Goal: Book appointment/travel/reservation

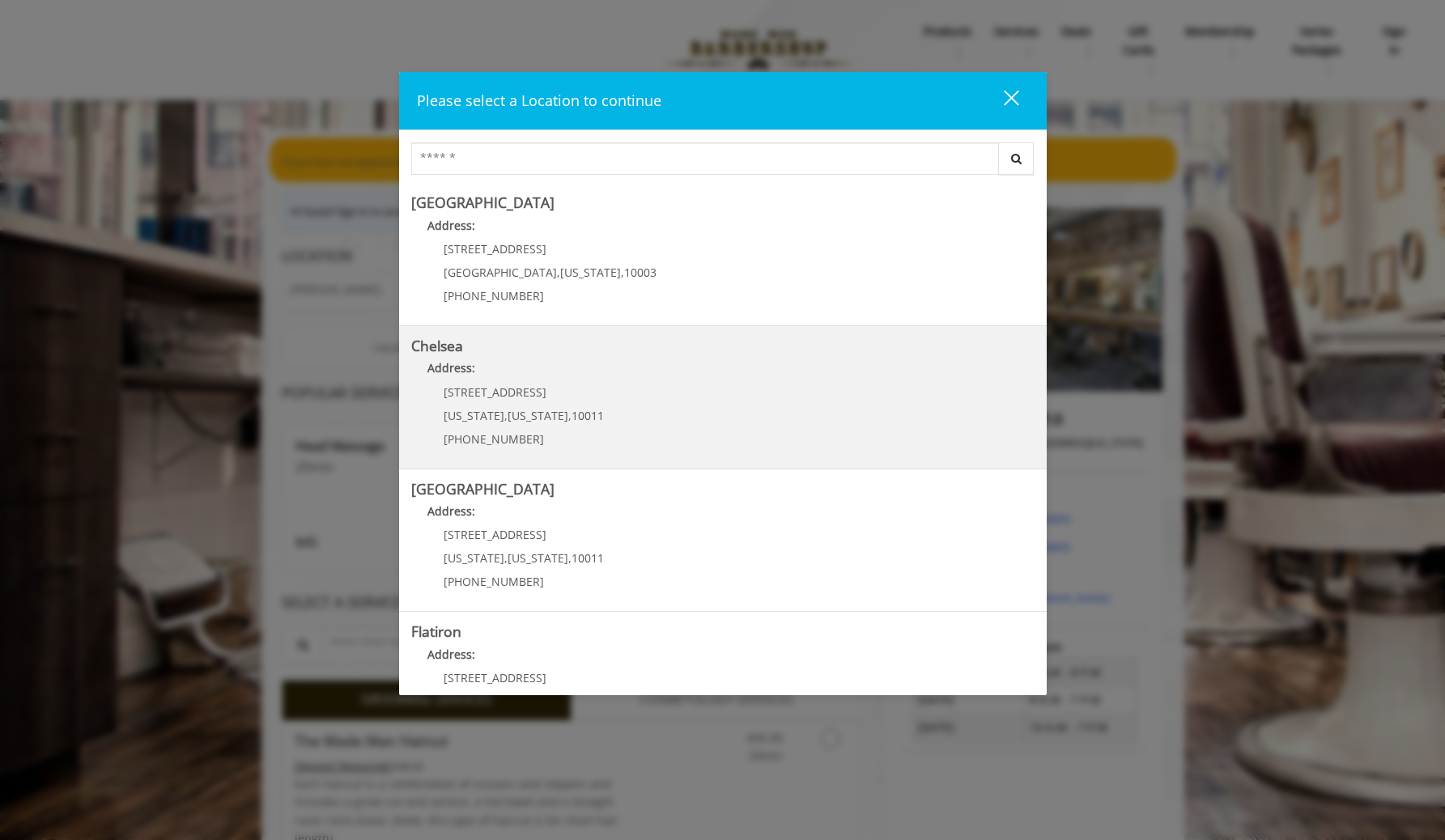
click at [549, 396] on p "[STREET_ADDRESS]" at bounding box center [523, 393] width 160 height 13
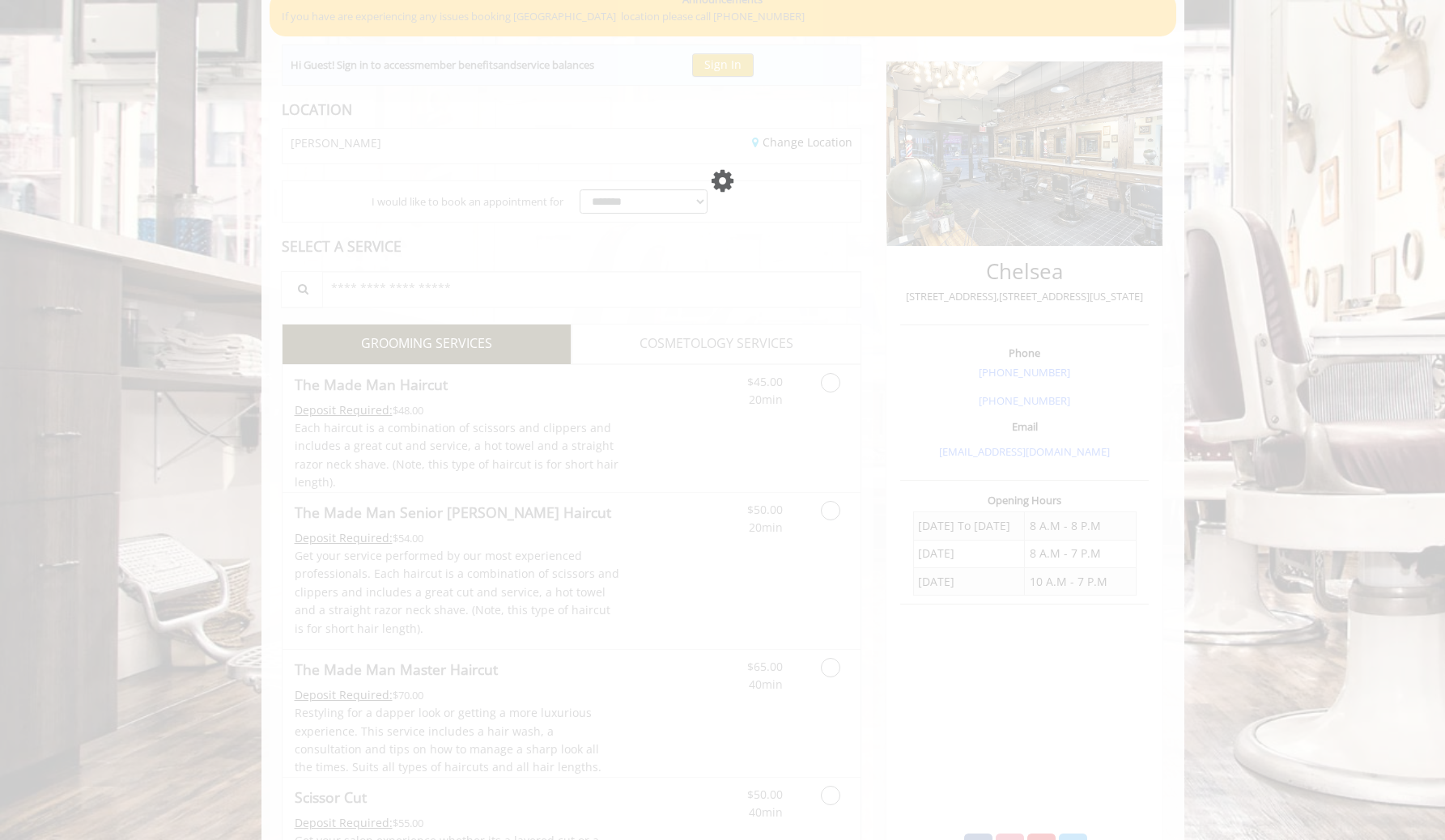
scroll to position [146, 0]
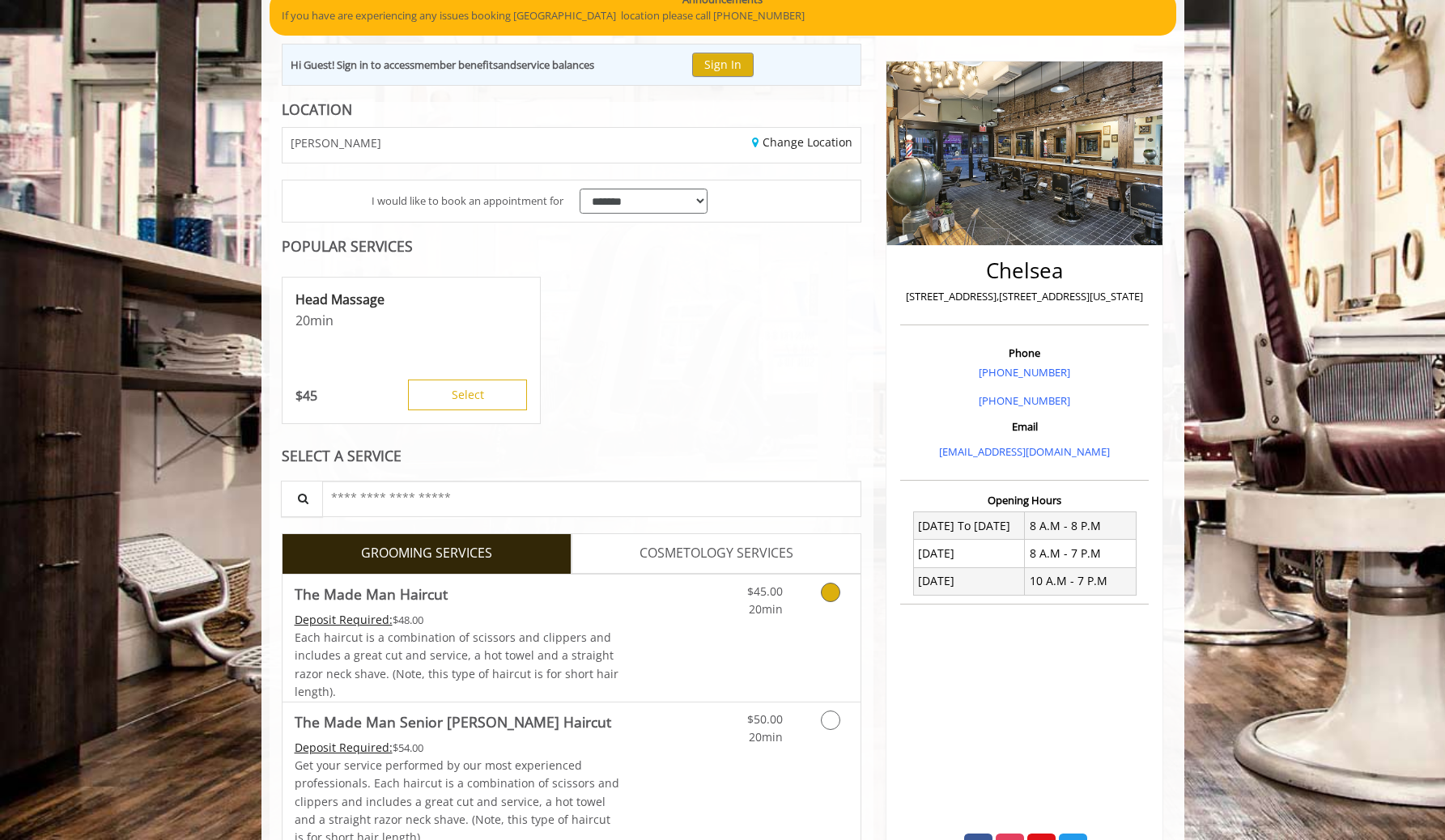
click at [655, 606] on link "Discounted Price" at bounding box center [667, 638] width 96 height 127
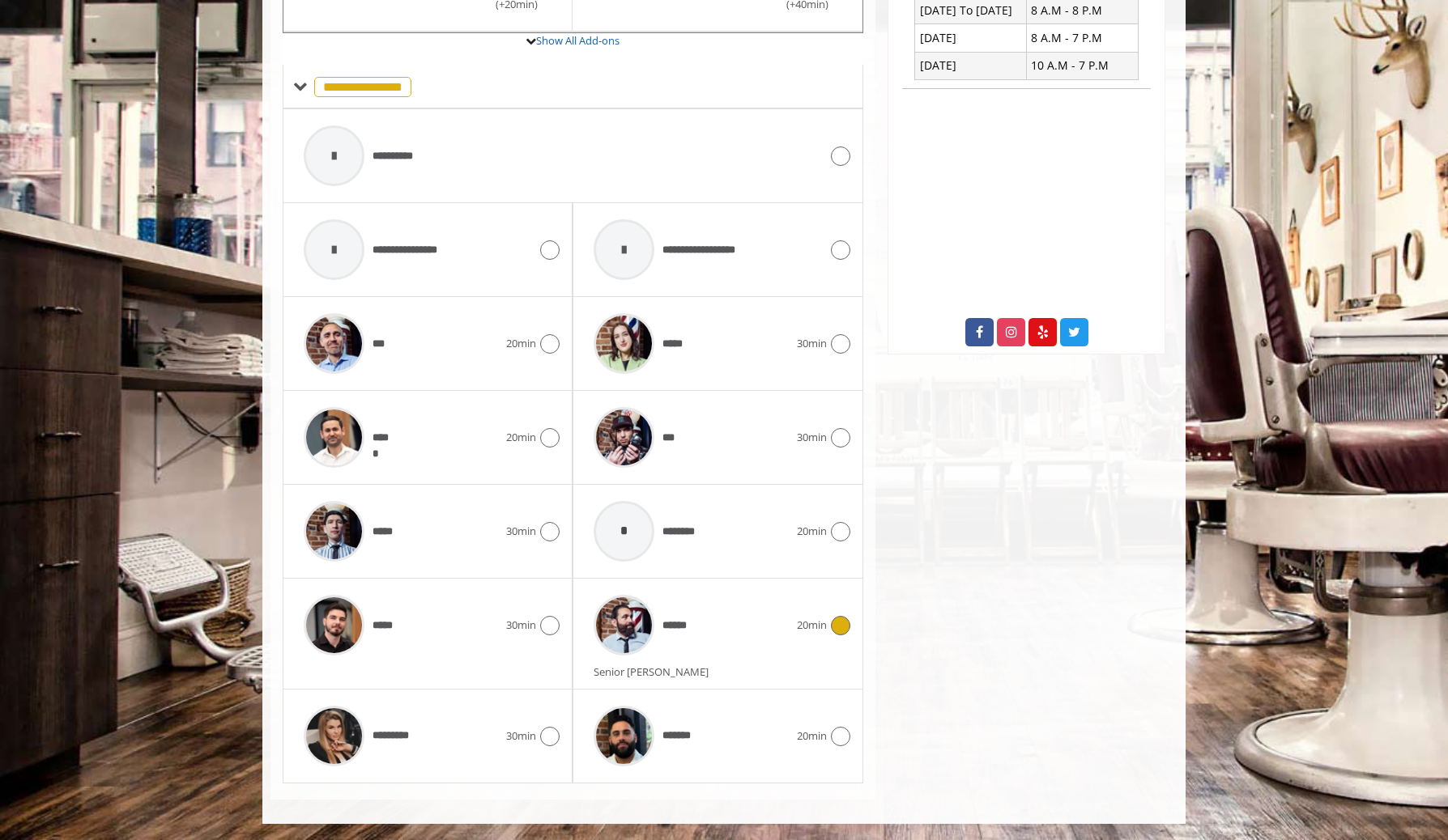
click at [715, 623] on div "******" at bounding box center [690, 626] width 211 height 77
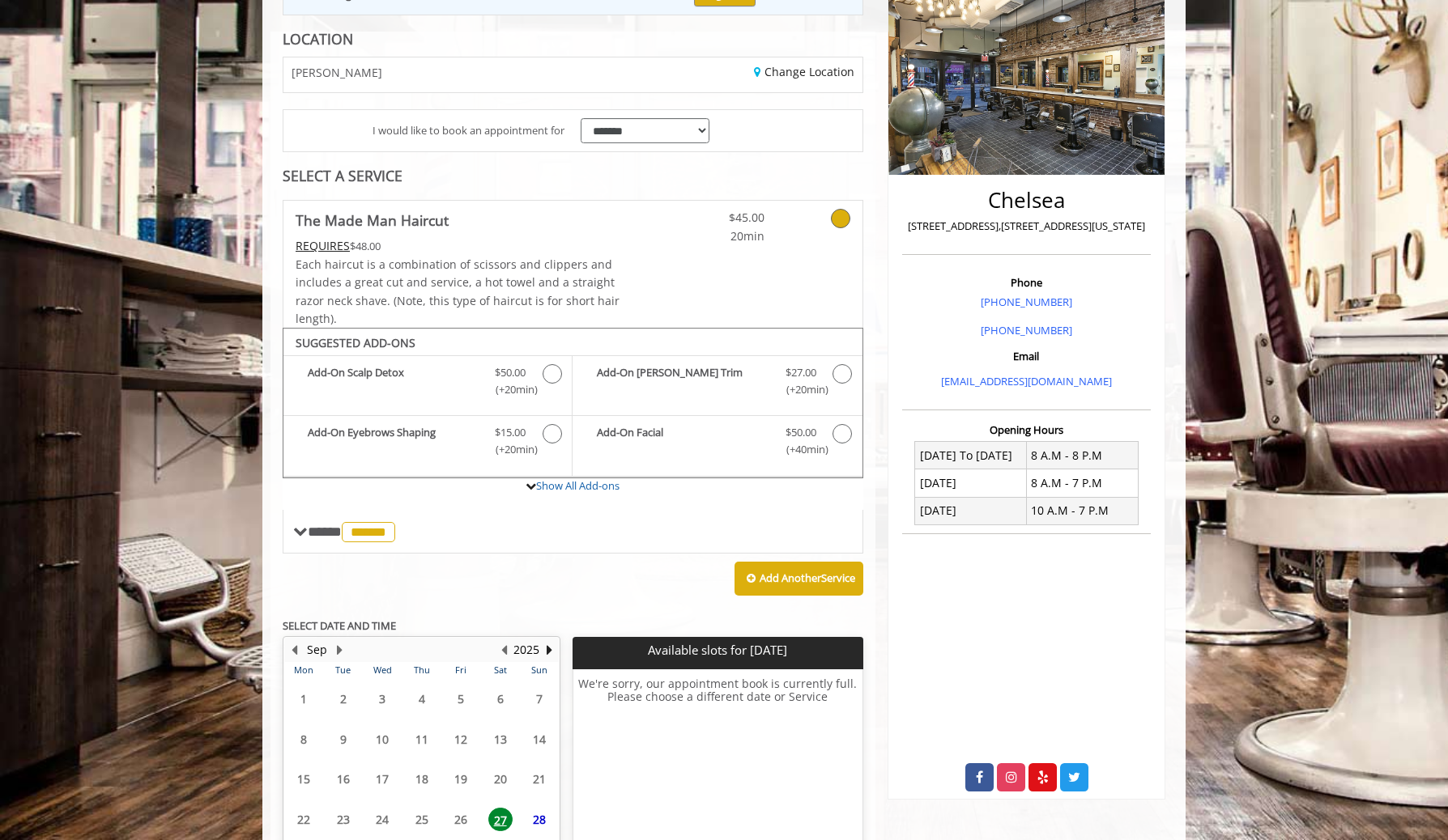
scroll to position [346, 0]
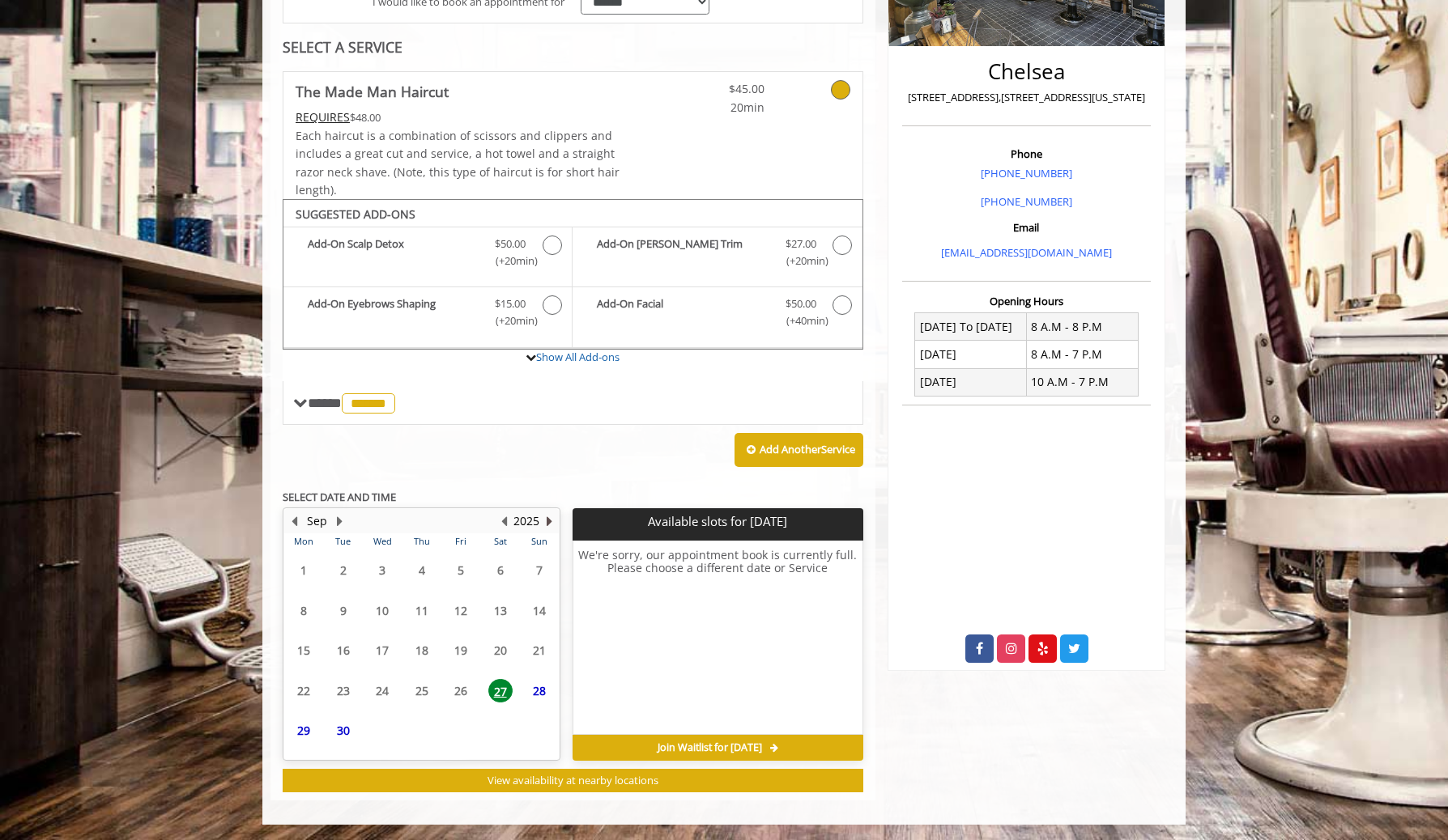
click at [546, 516] on button "Next Year" at bounding box center [549, 522] width 13 height 18
click at [459, 562] on span "2" at bounding box center [460, 566] width 24 height 23
click at [492, 564] on span "3" at bounding box center [499, 566] width 24 height 23
click at [467, 628] on span "16" at bounding box center [460, 628] width 24 height 23
click at [418, 620] on span "15" at bounding box center [421, 628] width 24 height 23
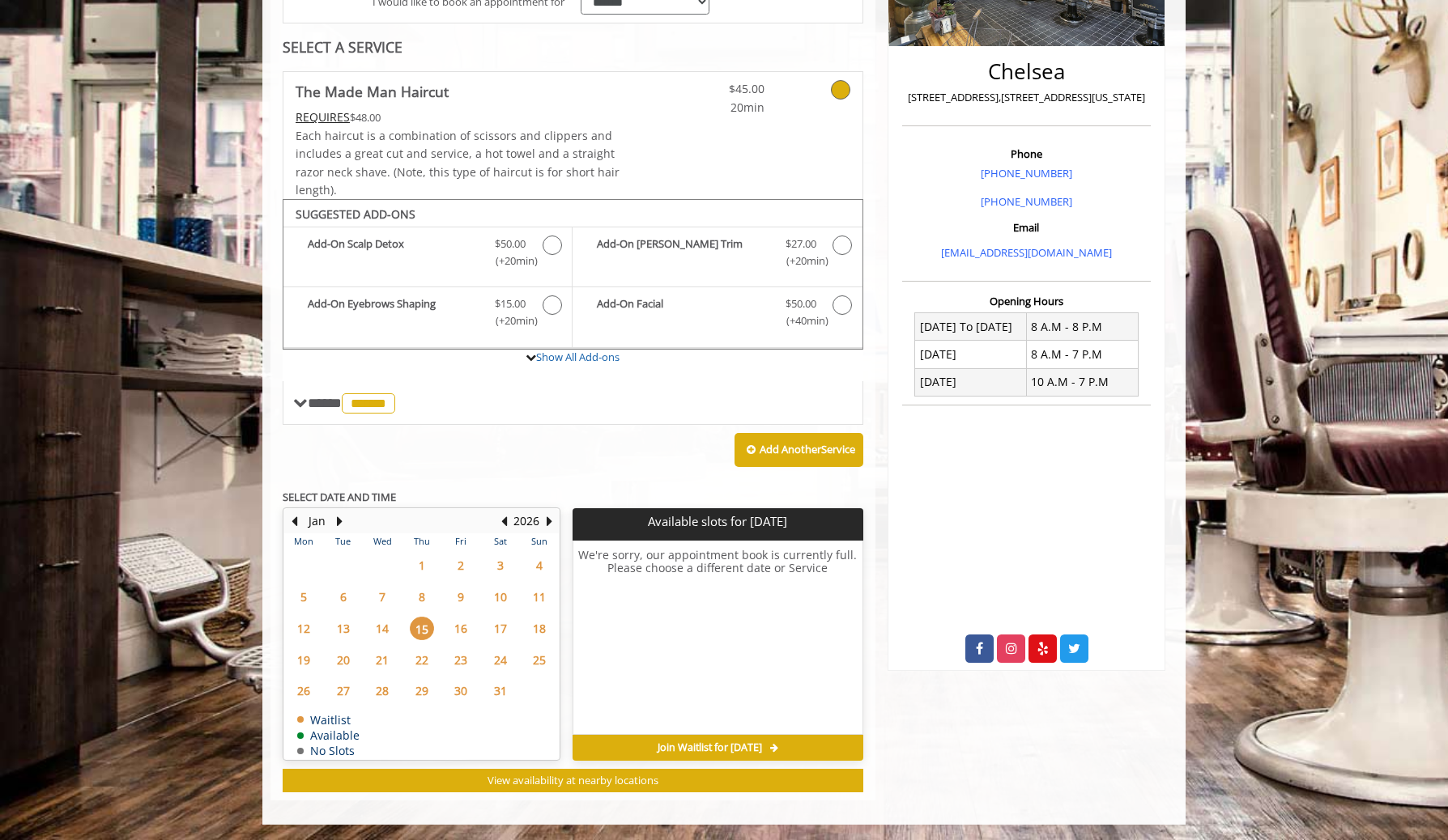
click at [467, 662] on span "23" at bounding box center [460, 660] width 24 height 23
click at [488, 605] on span "10" at bounding box center [499, 597] width 24 height 23
click at [502, 521] on button "Previous Year" at bounding box center [503, 522] width 13 height 18
click at [344, 687] on span "30" at bounding box center [342, 691] width 24 height 23
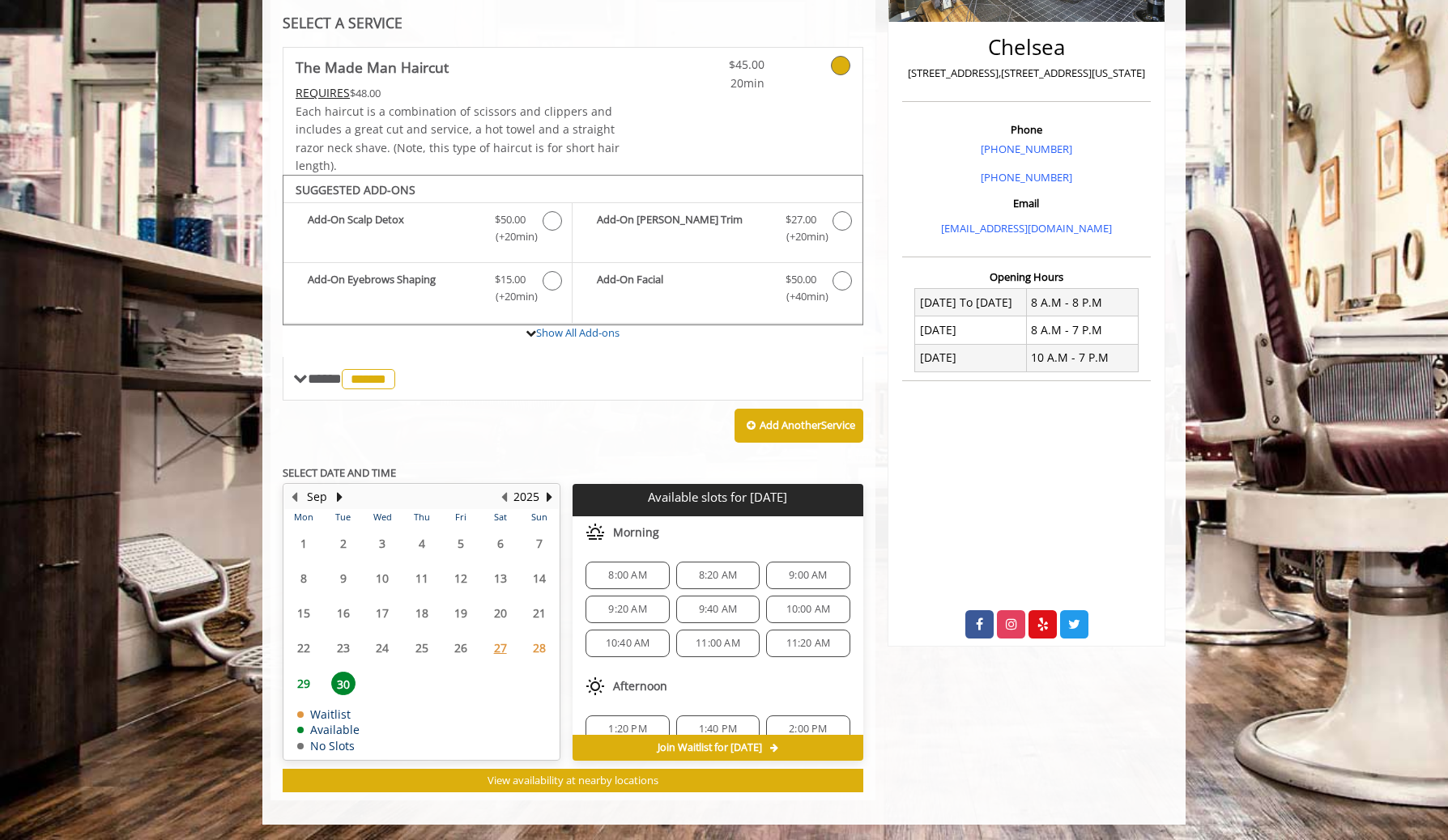
scroll to position [175, 0]
click at [548, 497] on button "Next Year" at bounding box center [549, 497] width 13 height 18
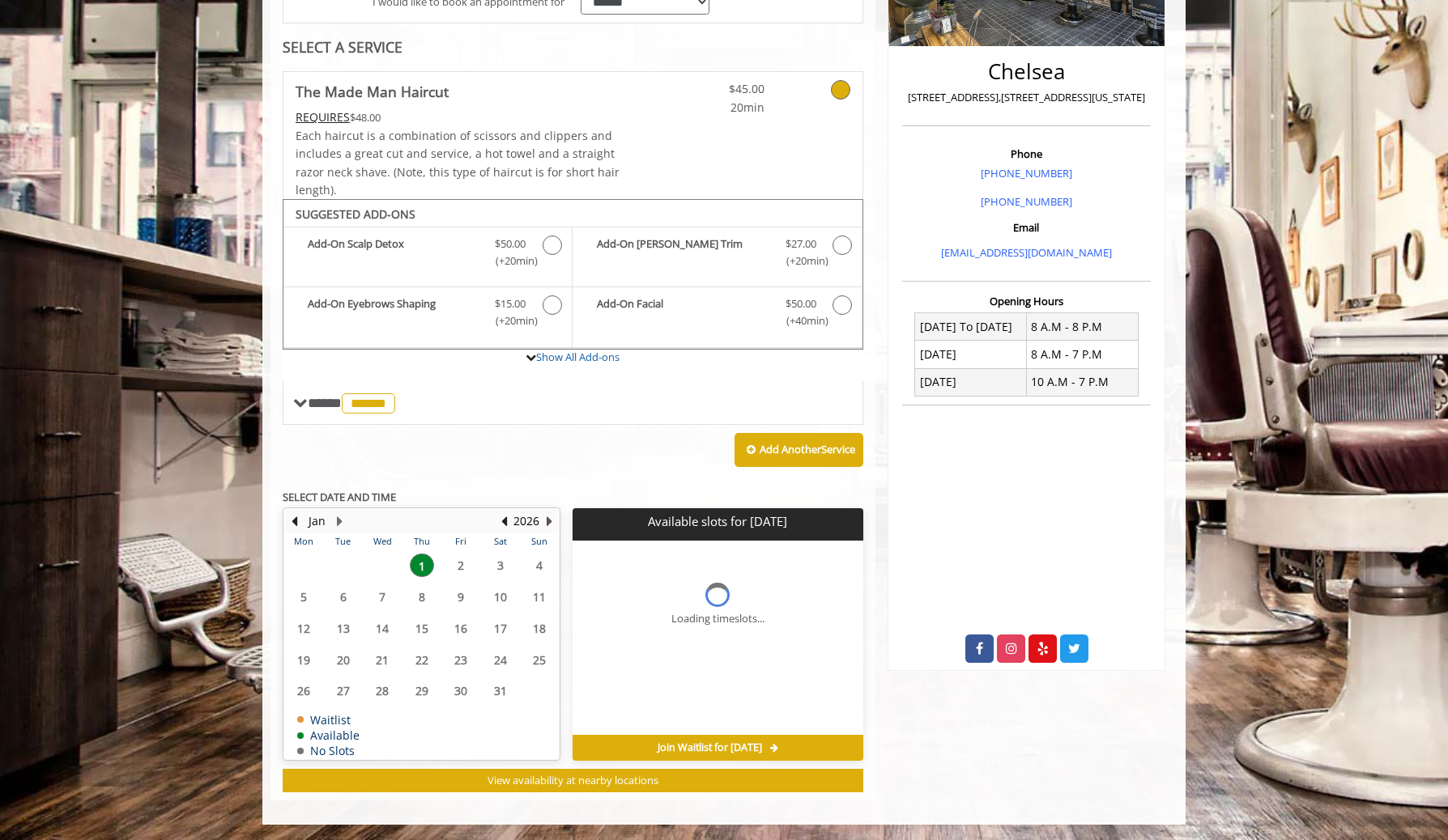
scroll to position [0, 0]
click at [497, 563] on span "3" at bounding box center [499, 566] width 24 height 23
click at [530, 566] on span "4" at bounding box center [539, 566] width 24 height 23
click at [505, 602] on span "10" at bounding box center [499, 597] width 24 height 23
click at [504, 629] on span "17" at bounding box center [499, 628] width 24 height 23
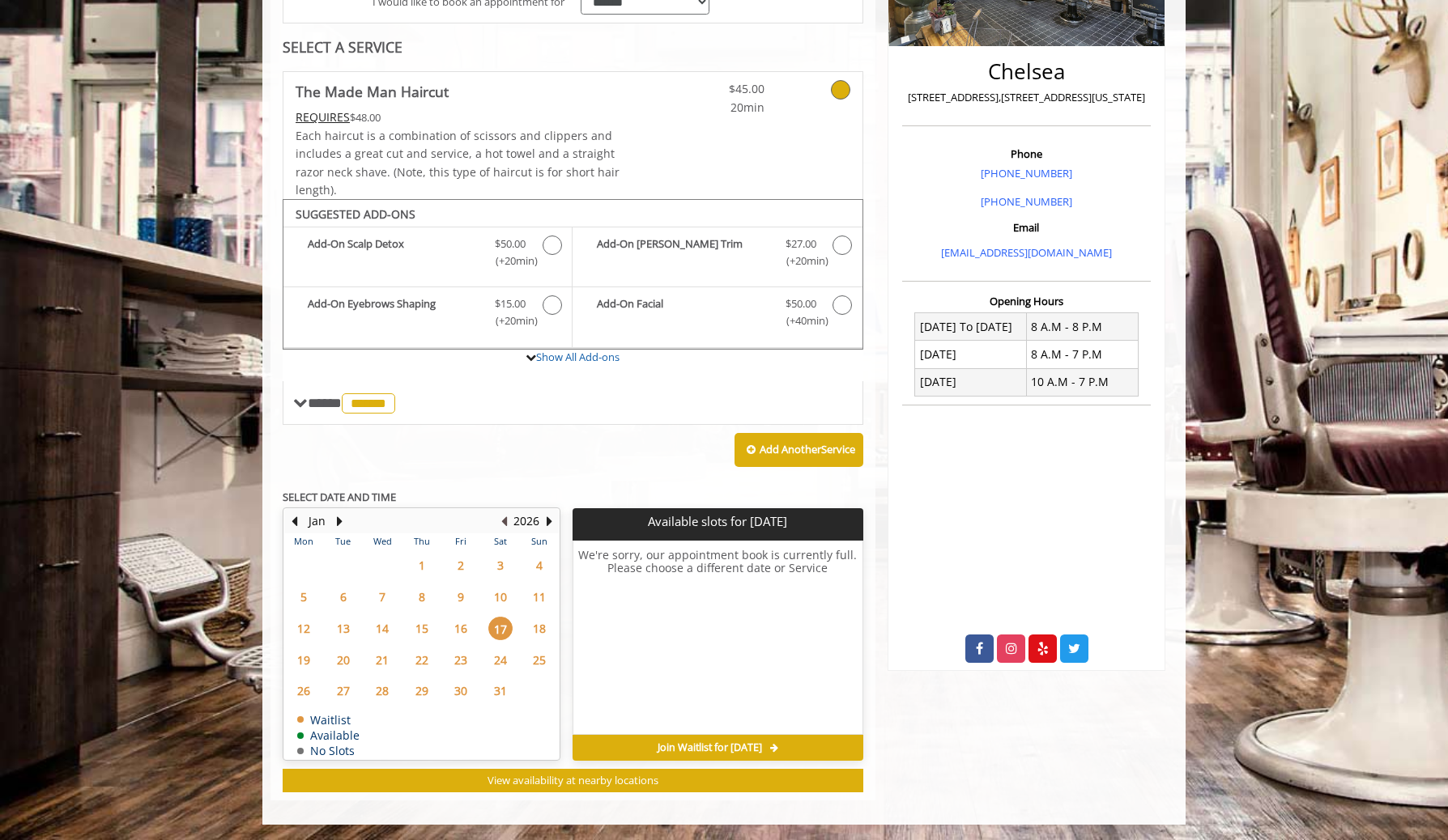
click at [505, 518] on button "Previous Year" at bounding box center [503, 522] width 13 height 18
click at [334, 520] on button "Next Month" at bounding box center [339, 522] width 13 height 18
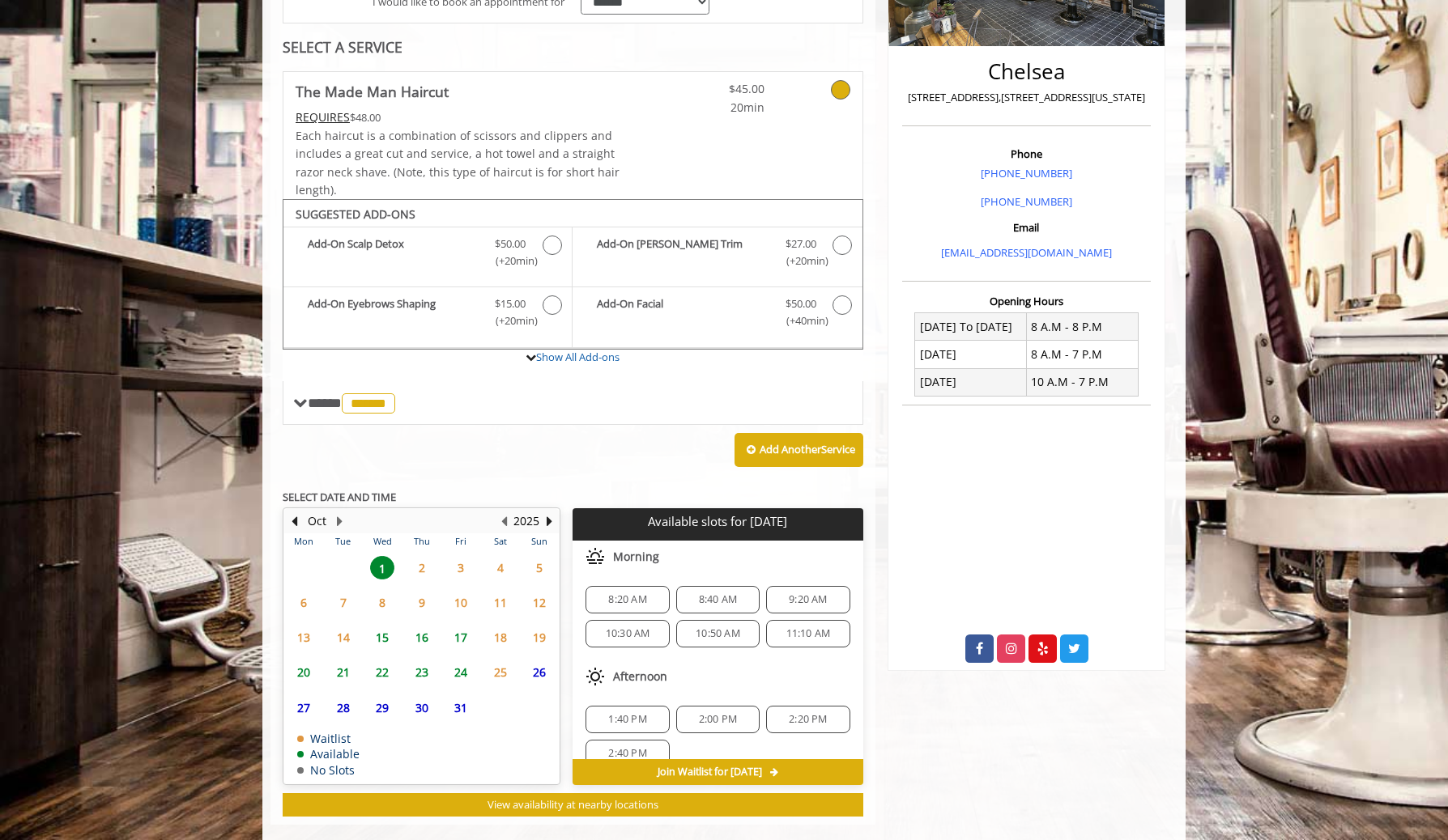
scroll to position [370, 0]
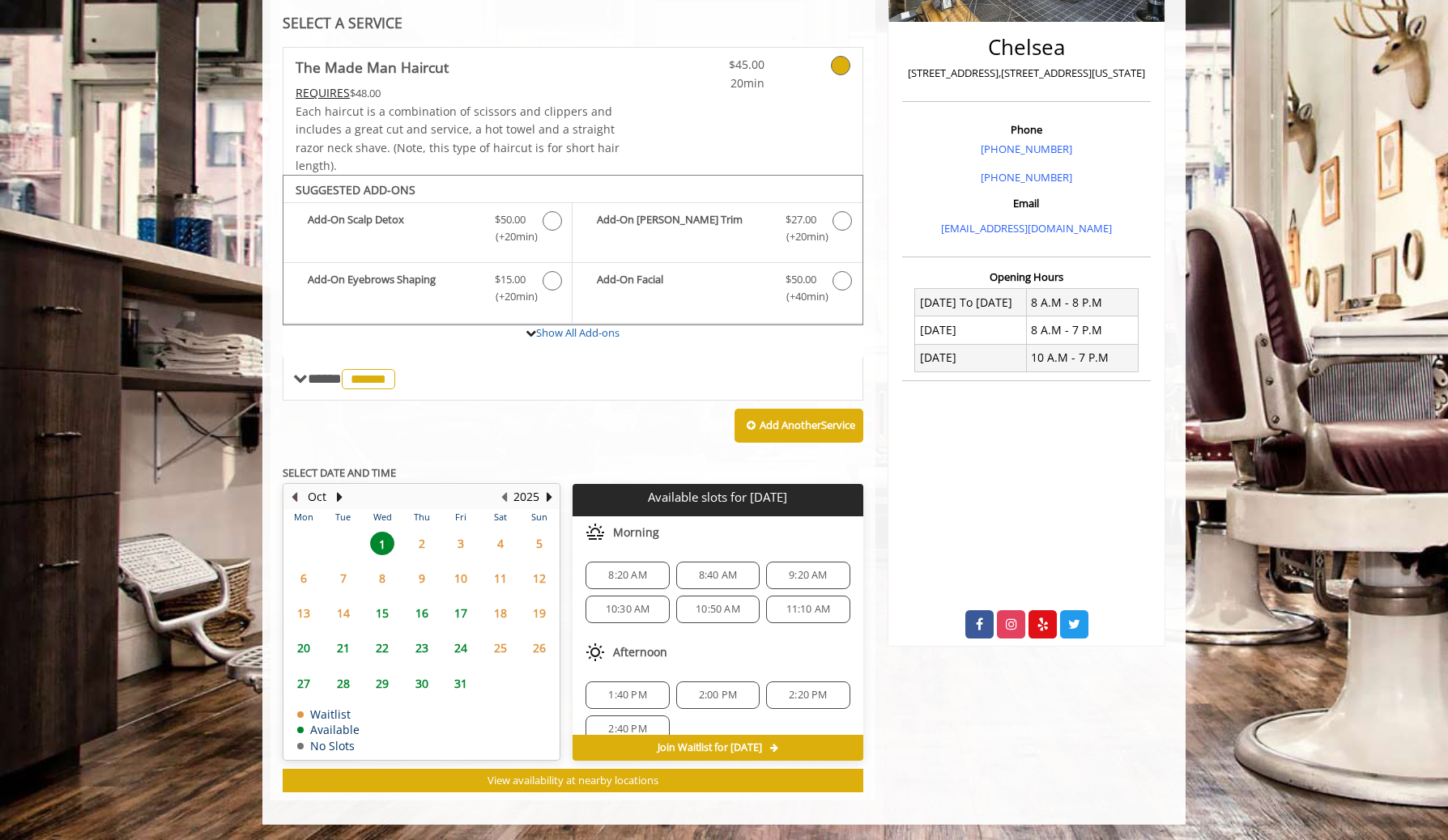
click at [298, 498] on button "Previous Month" at bounding box center [294, 497] width 13 height 18
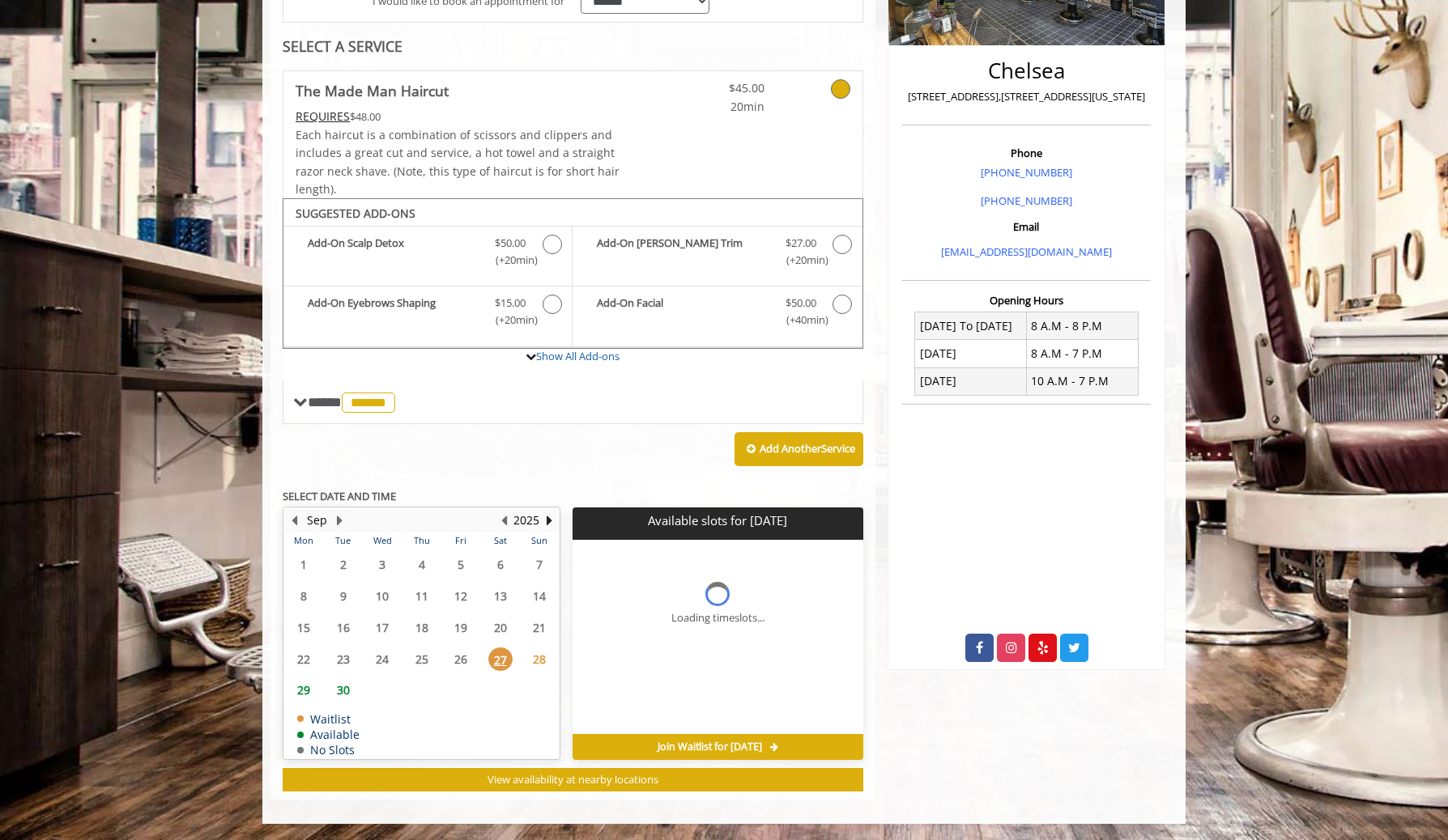
scroll to position [346, 0]
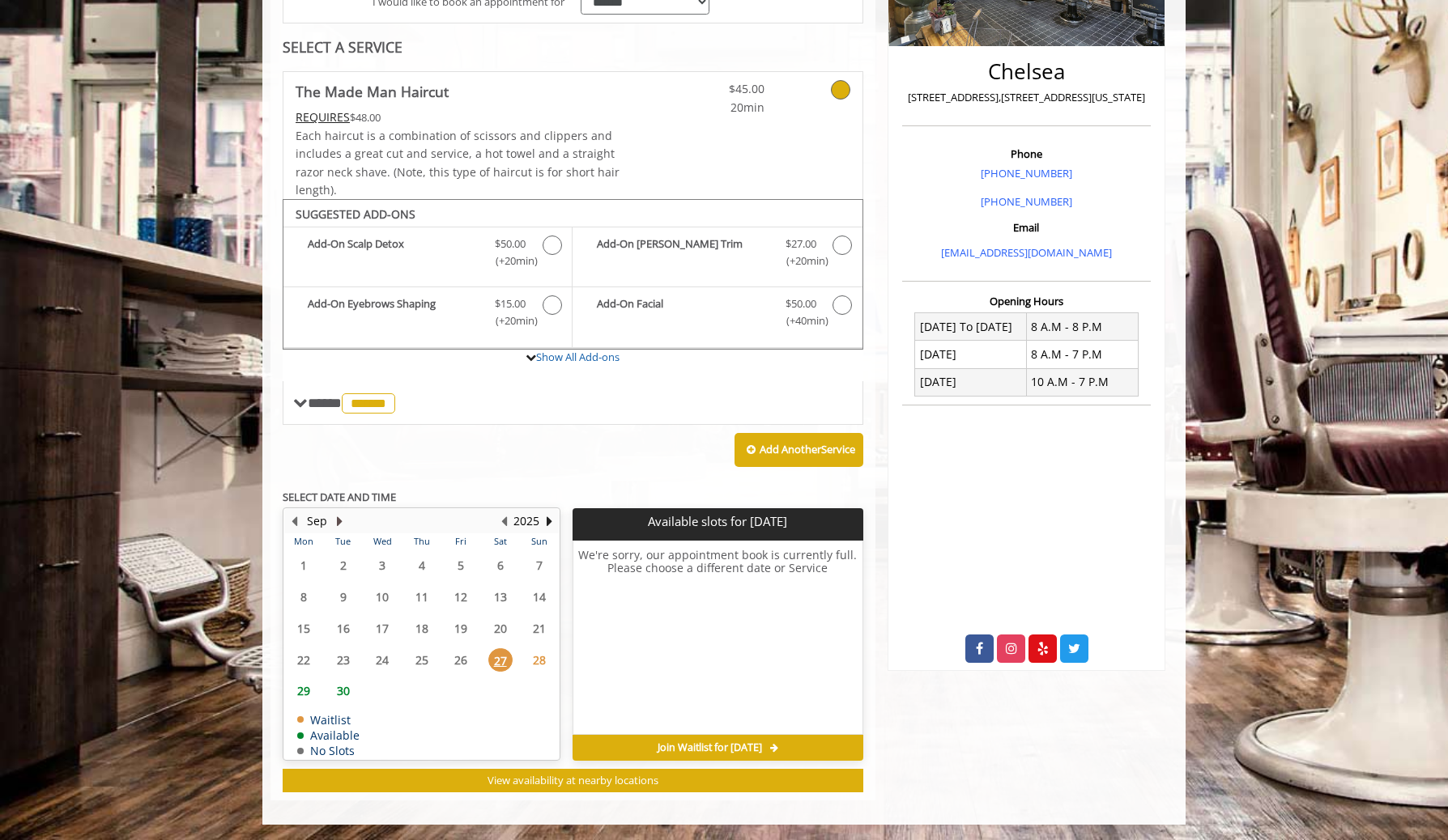
click at [342, 516] on button "Next Month" at bounding box center [339, 522] width 13 height 18
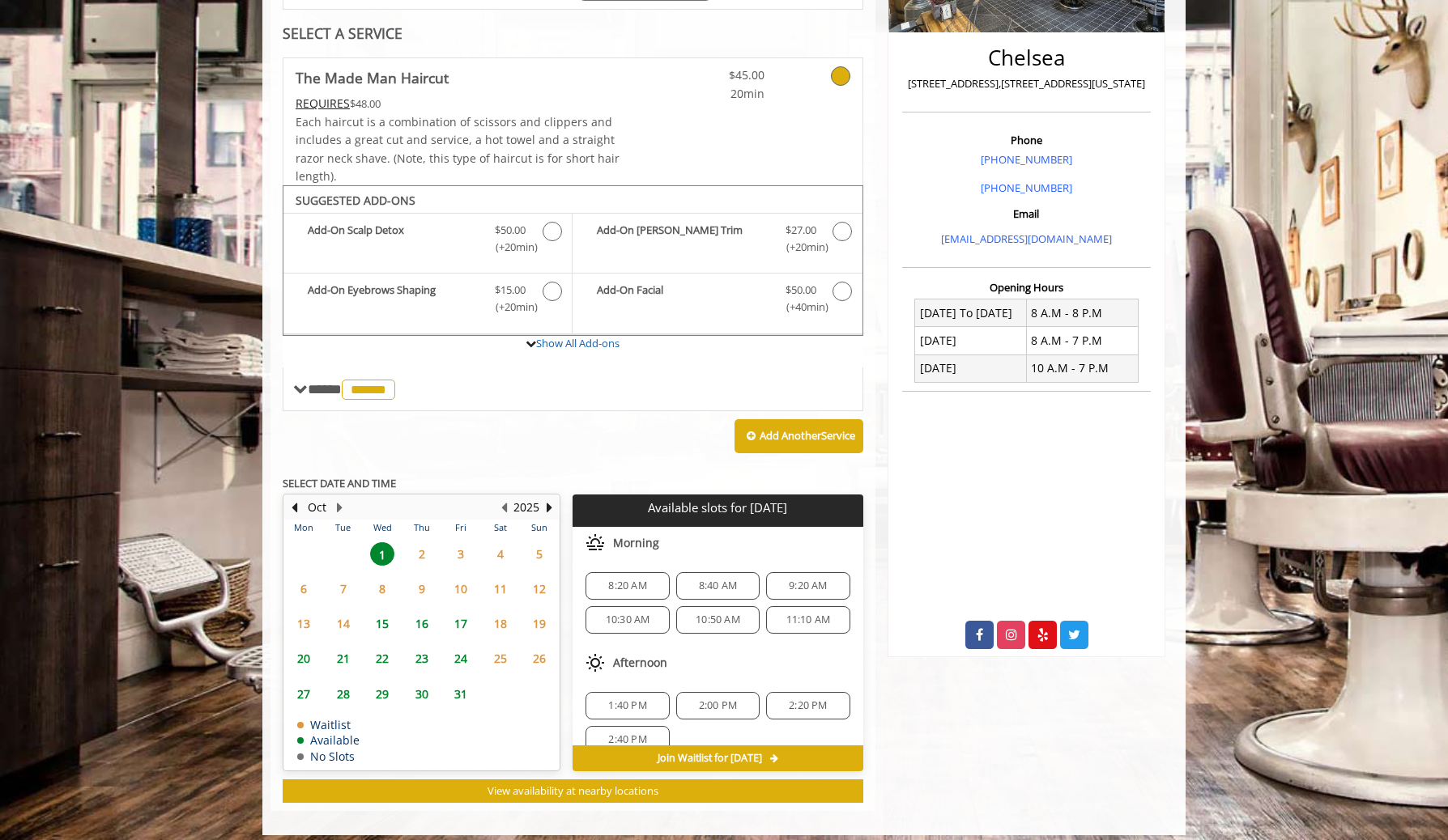
scroll to position [370, 0]
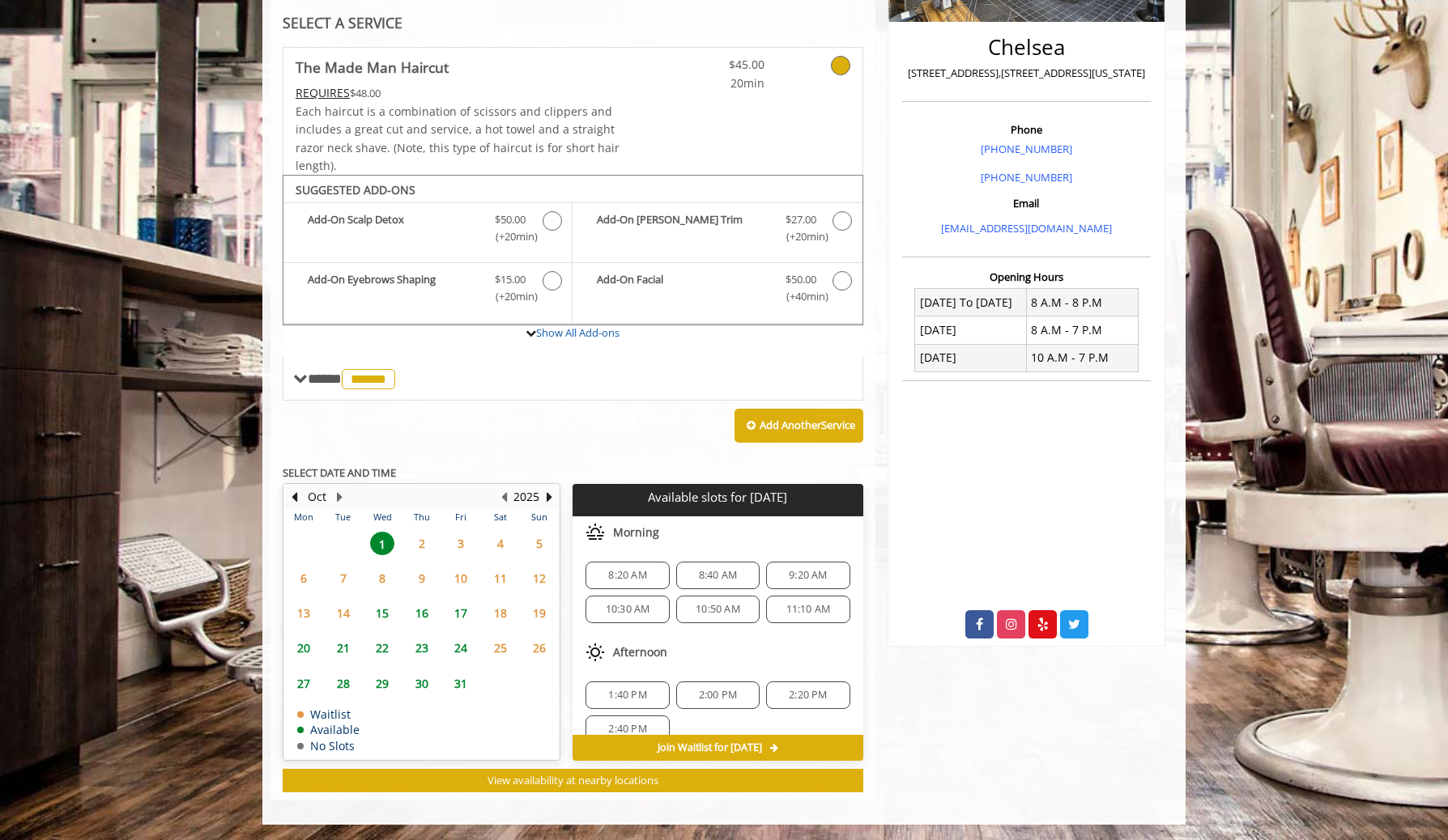
click at [412, 542] on span "2" at bounding box center [421, 543] width 24 height 23
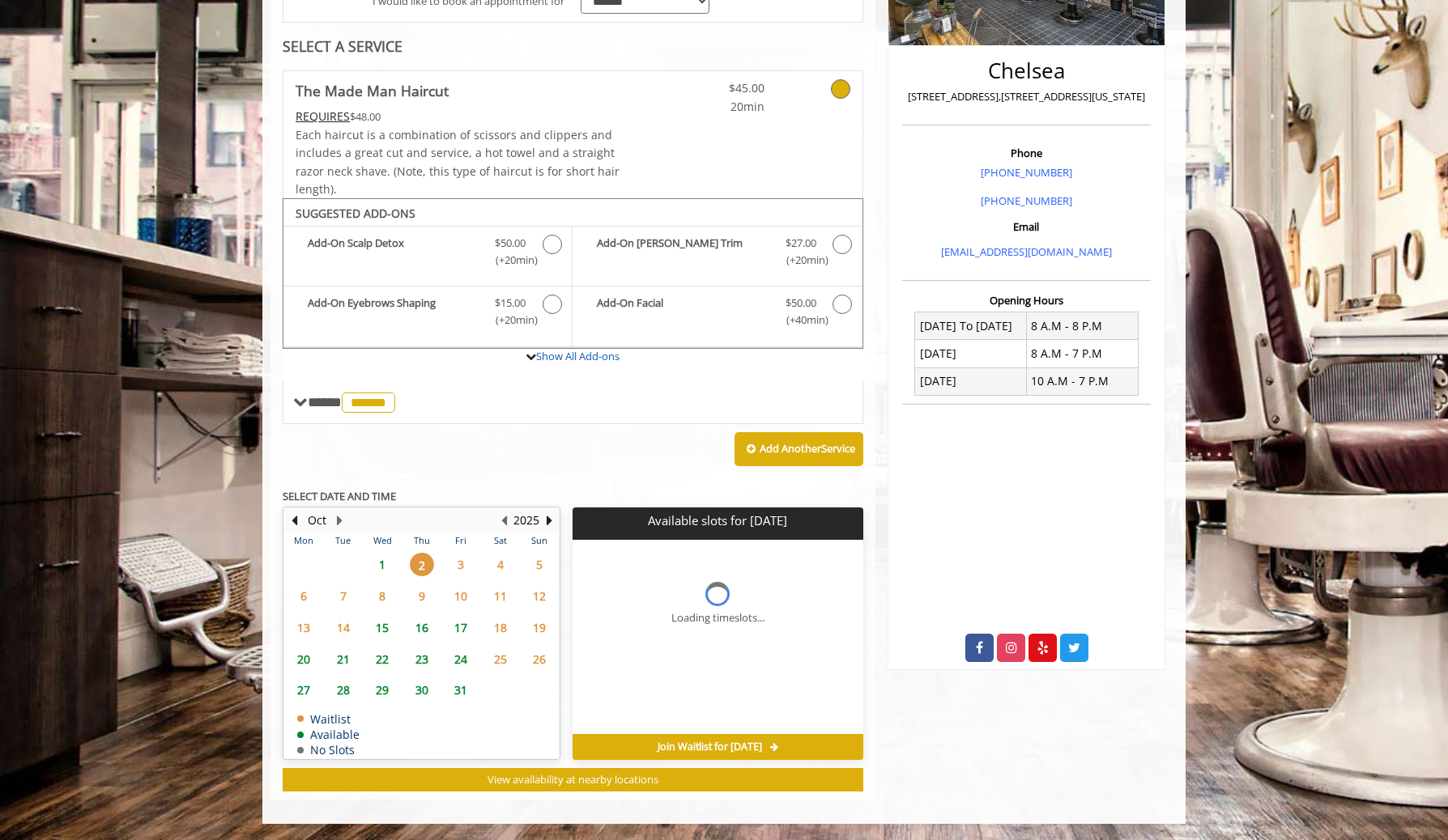
scroll to position [346, 0]
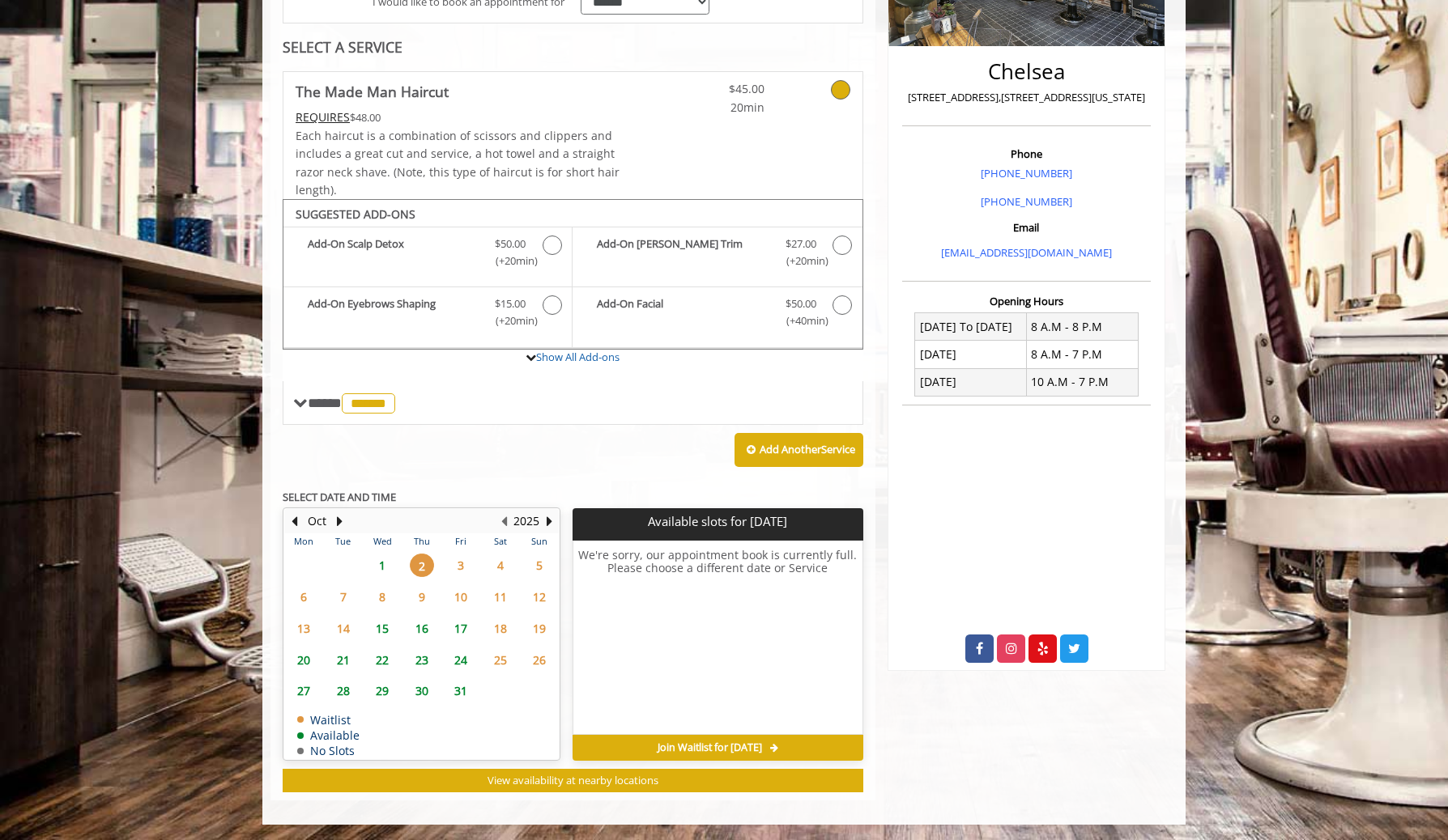
click at [377, 627] on span "15" at bounding box center [382, 628] width 24 height 23
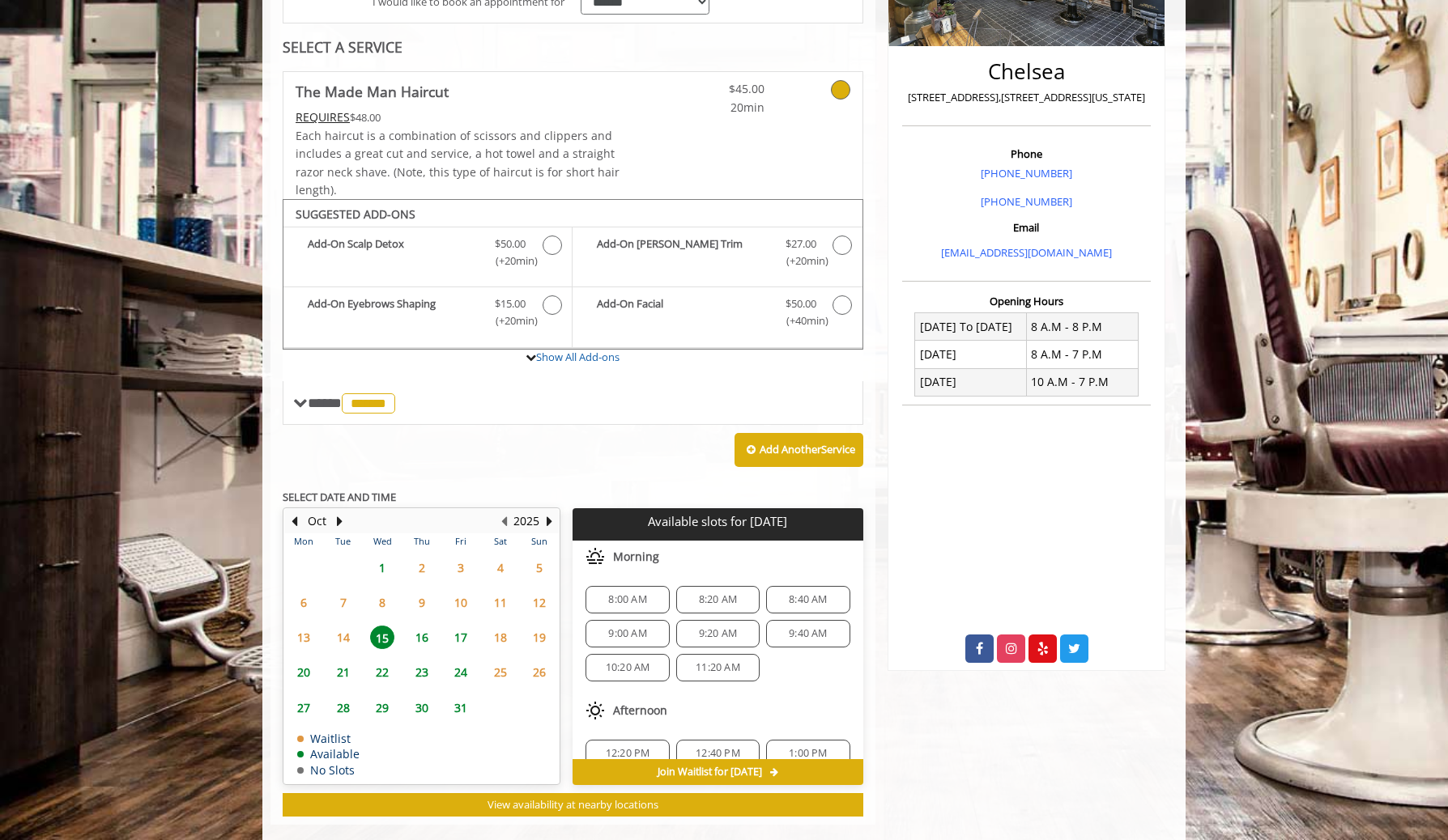
scroll to position [370, 0]
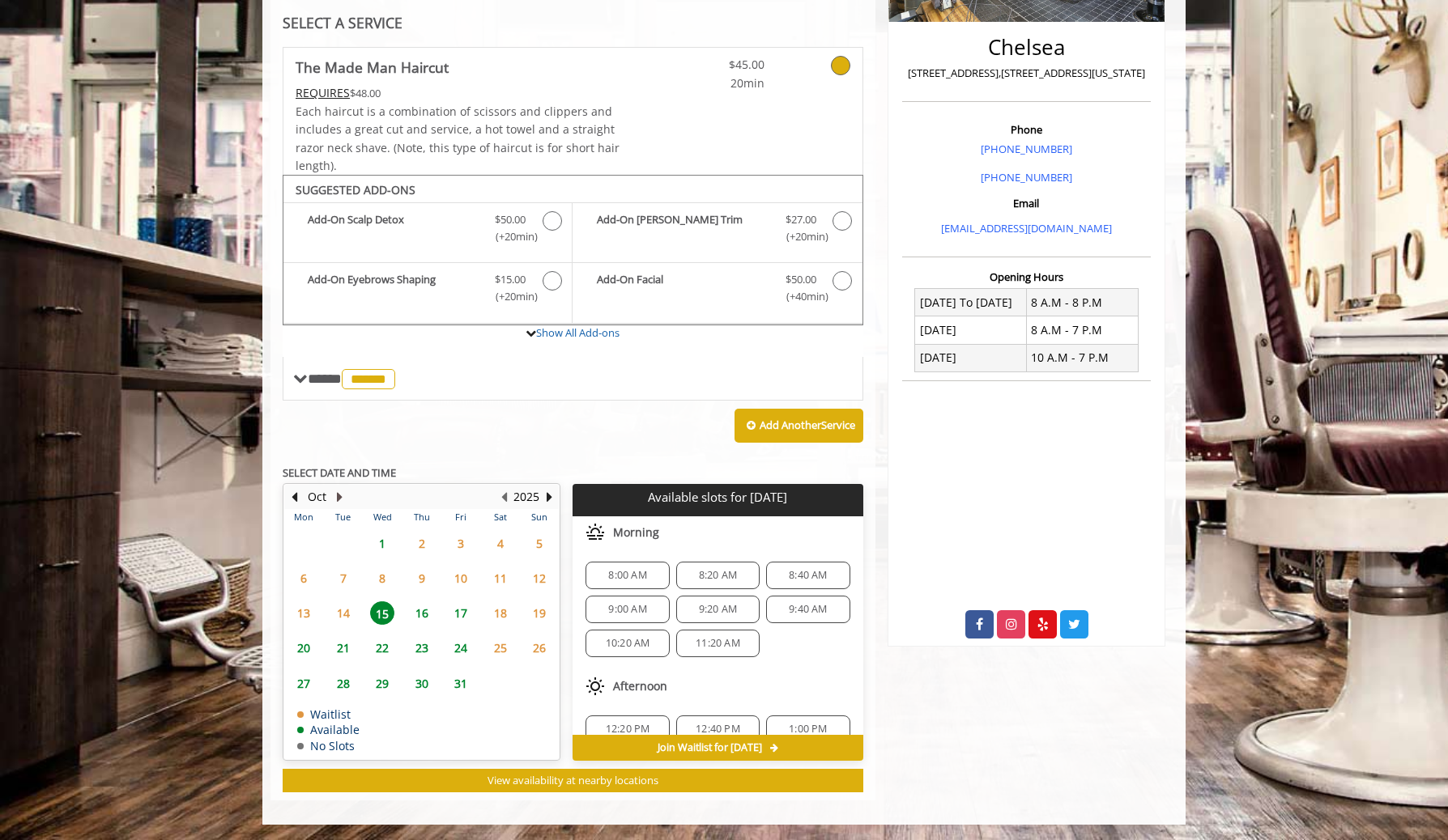
click at [342, 495] on button "Next Month" at bounding box center [339, 497] width 13 height 18
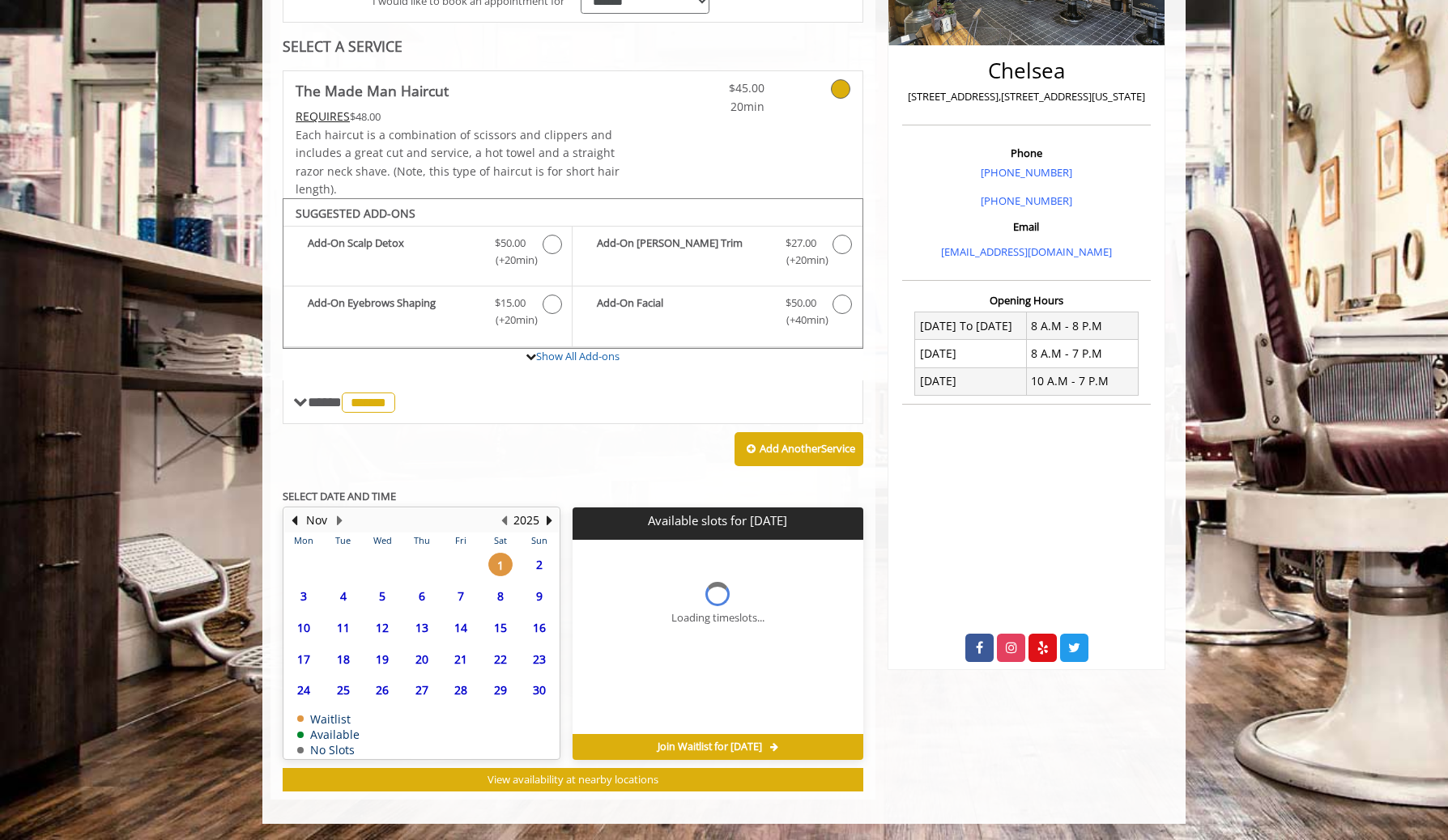
scroll to position [346, 0]
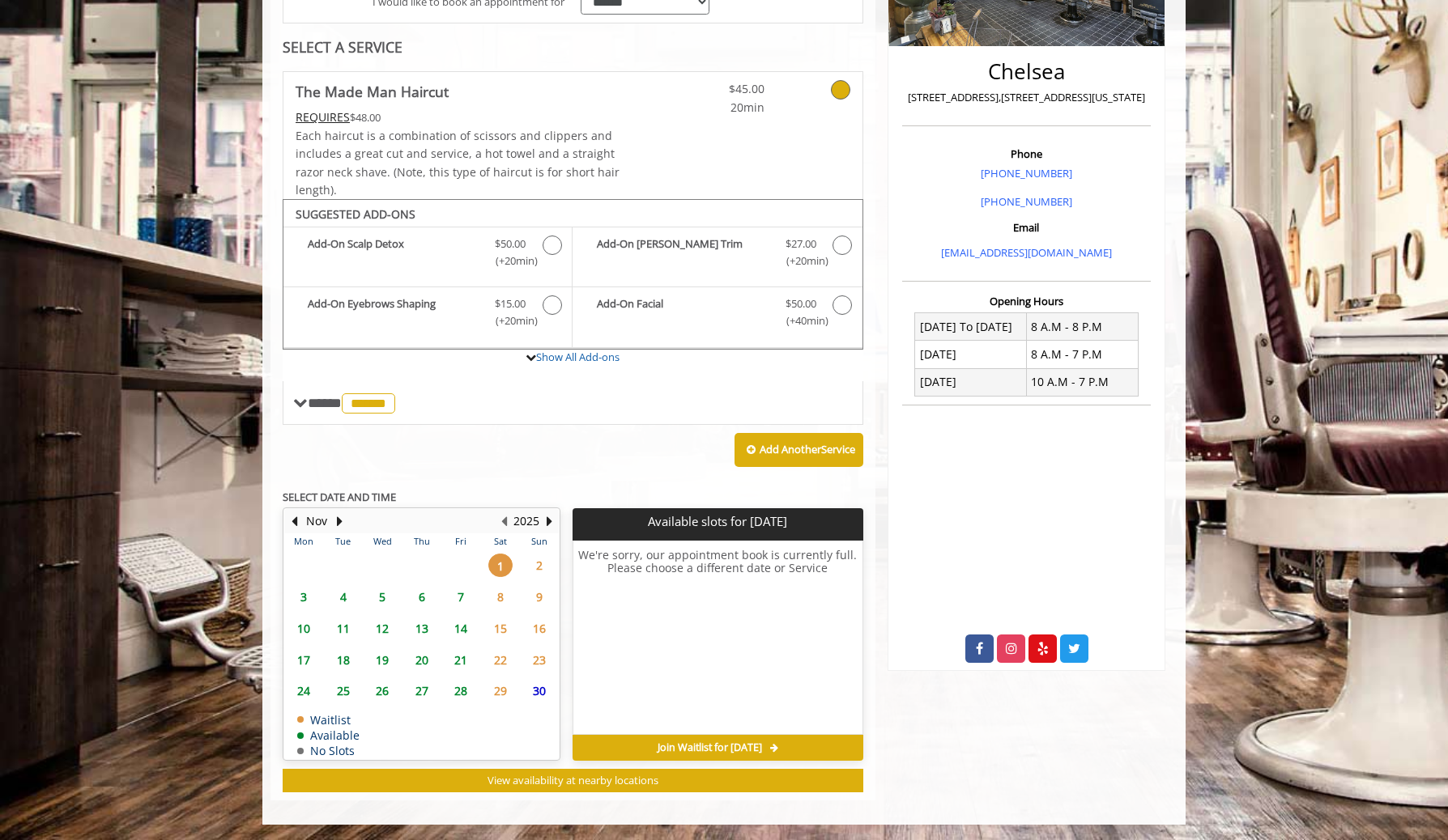
click at [341, 593] on span "4" at bounding box center [342, 597] width 24 height 23
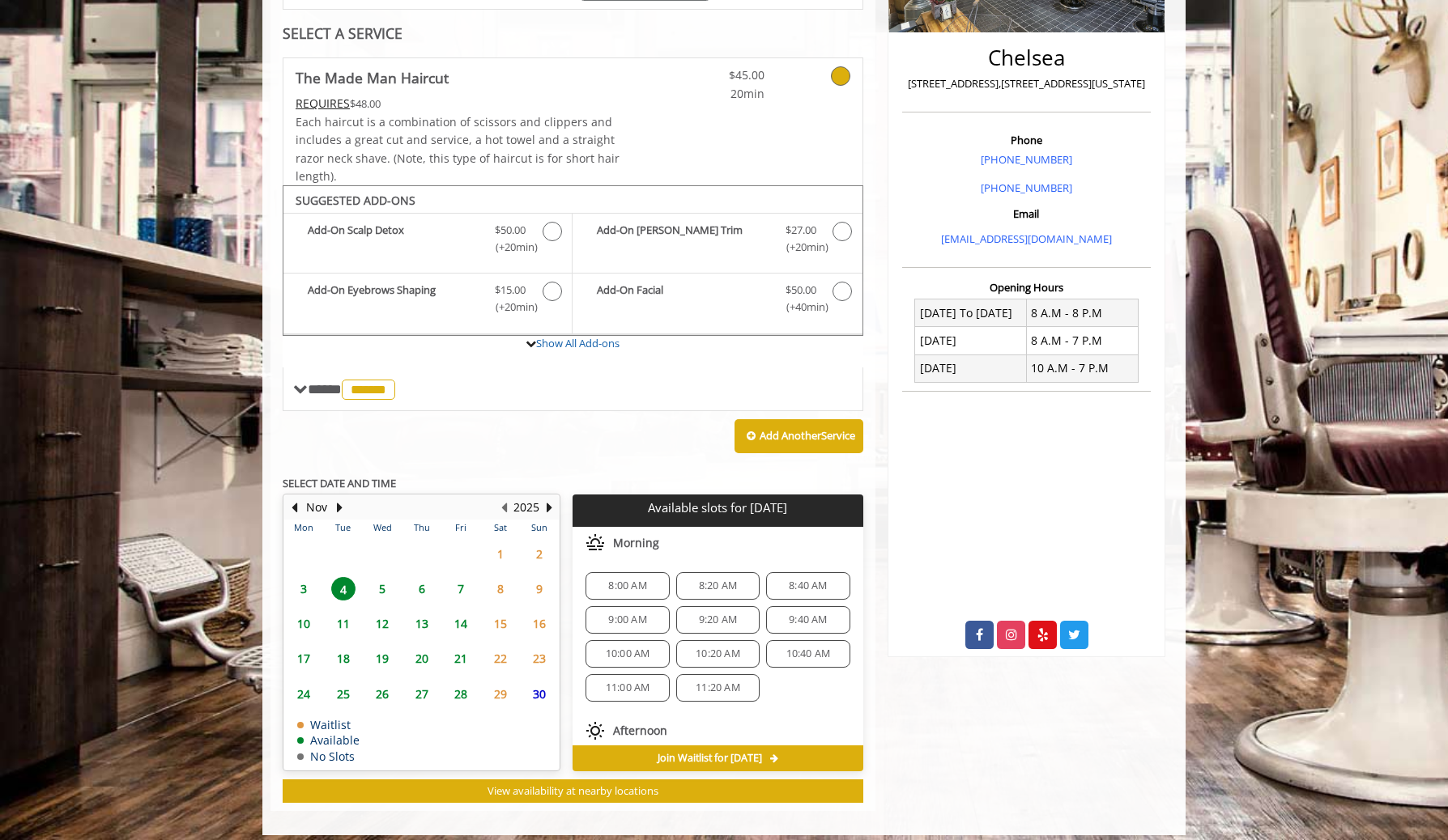
scroll to position [370, 0]
